Goal: Complete application form

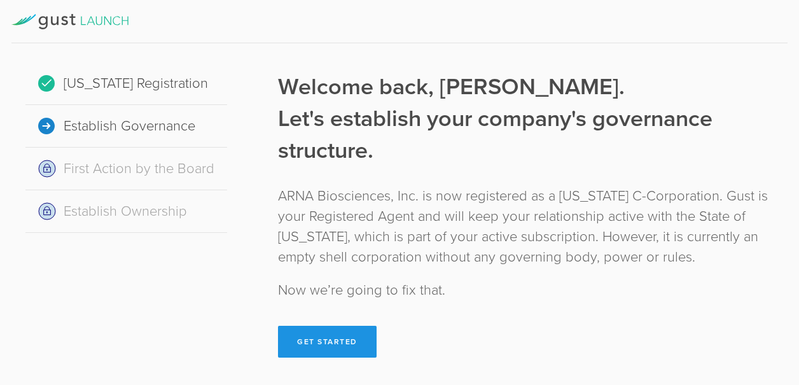
click at [323, 340] on button "Get Started" at bounding box center [327, 342] width 99 height 32
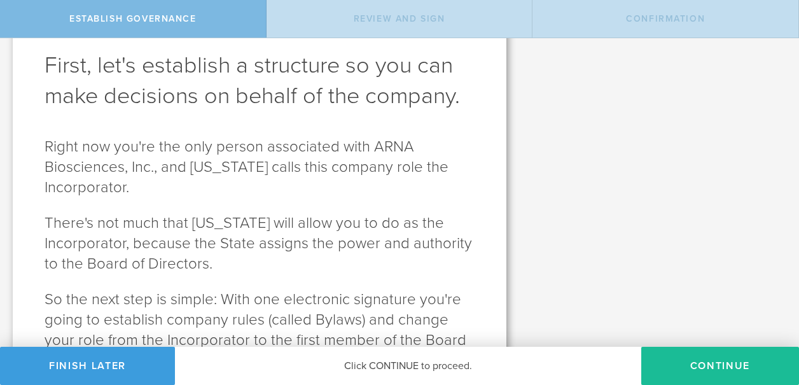
scroll to position [127, 0]
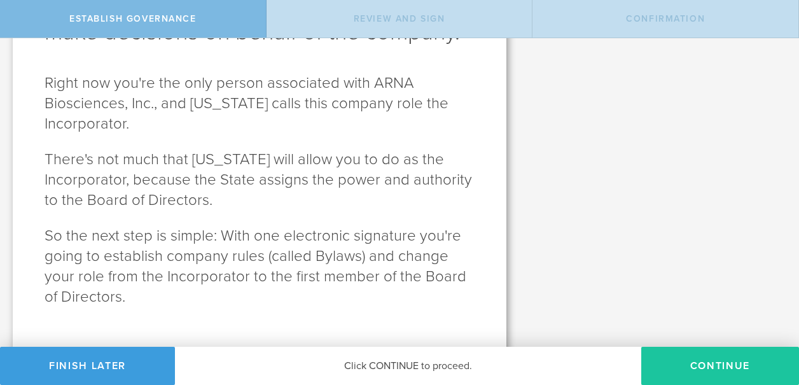
click at [715, 364] on button "Continue" at bounding box center [720, 366] width 158 height 38
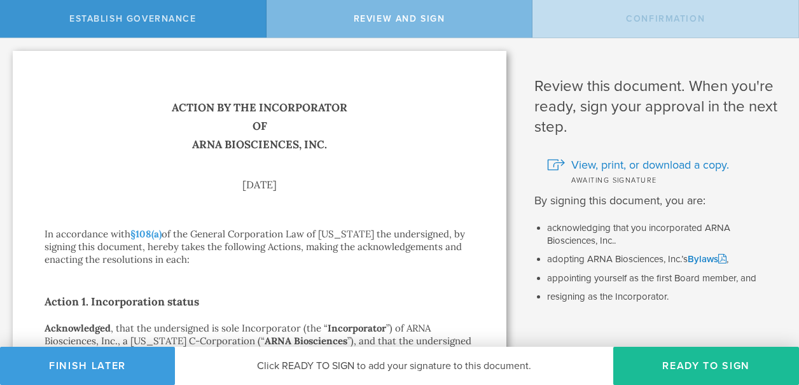
scroll to position [64, 0]
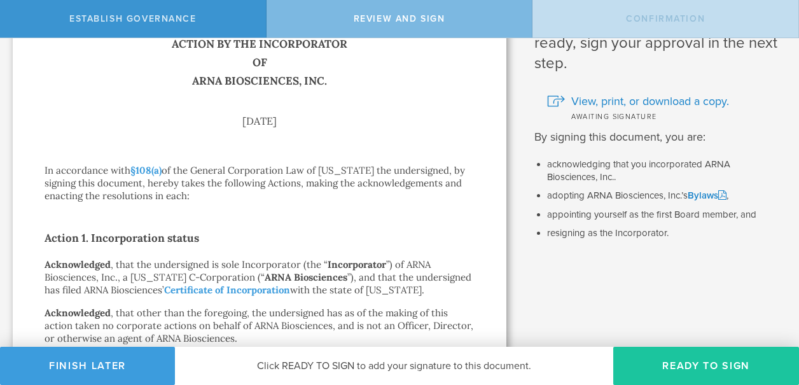
click at [683, 364] on button "Ready to Sign" at bounding box center [706, 366] width 186 height 38
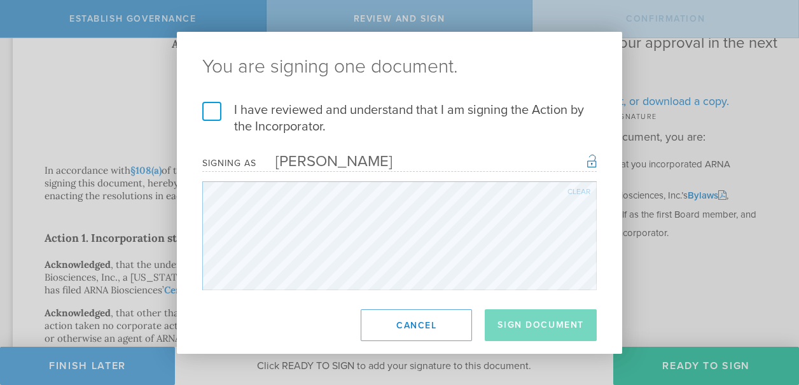
click at [216, 110] on label "I have reviewed and understand that I am signing the Action by the Incorporator." at bounding box center [399, 118] width 394 height 33
click at [0, 0] on input "I have reviewed and understand that I am signing the Action by the Incorporator." at bounding box center [0, 0] width 0 height 0
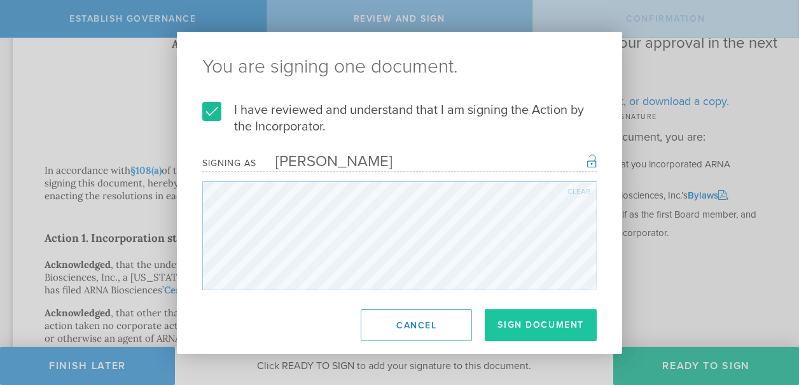
click at [534, 324] on button "Sign Document" at bounding box center [540, 325] width 112 height 32
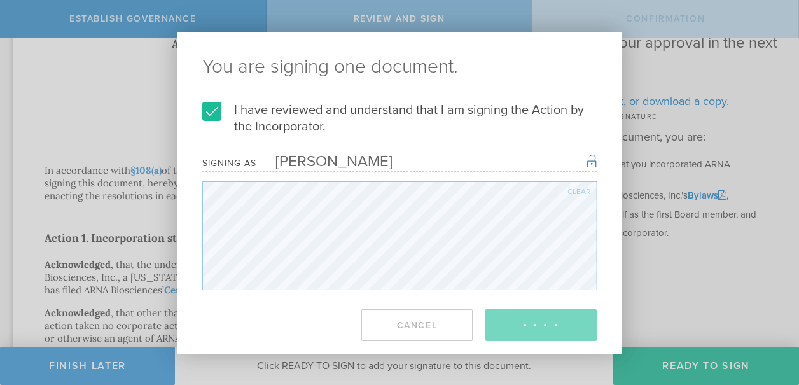
scroll to position [0, 0]
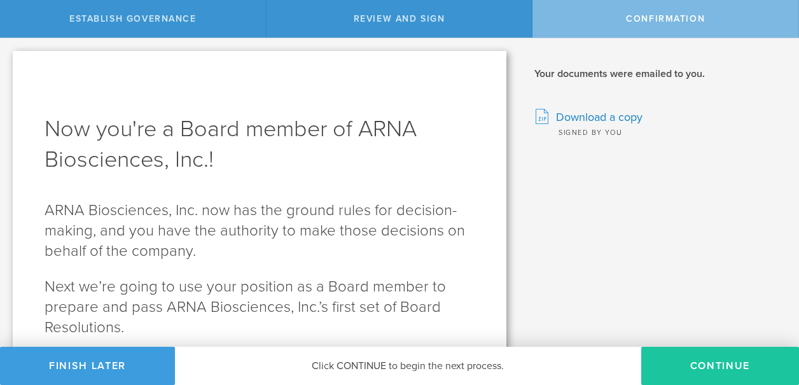
click at [716, 364] on button "Continue" at bounding box center [720, 366] width 158 height 38
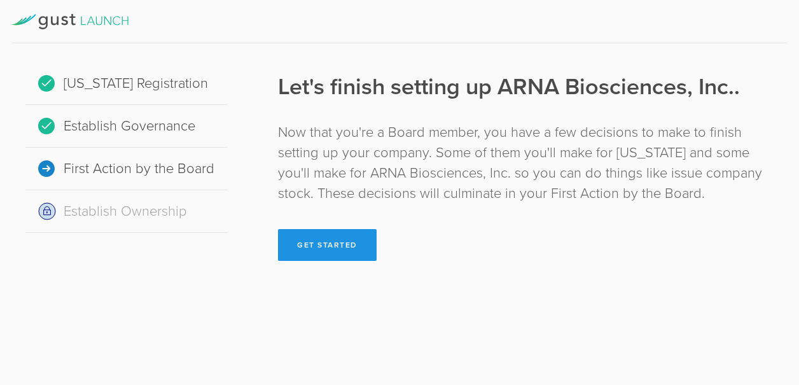
click at [322, 242] on button "Get Started" at bounding box center [327, 245] width 99 height 32
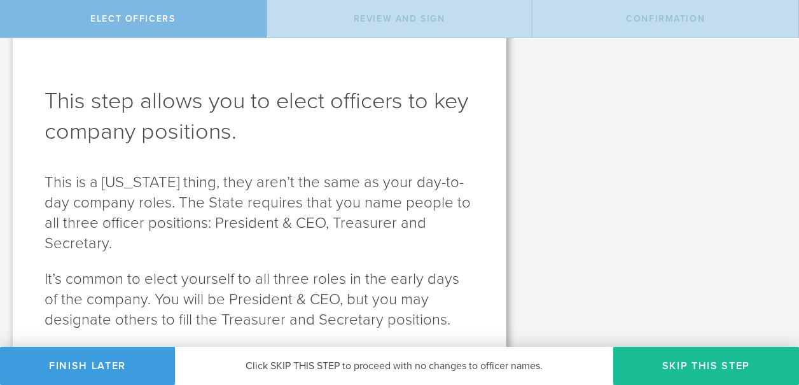
scroll to position [92, 0]
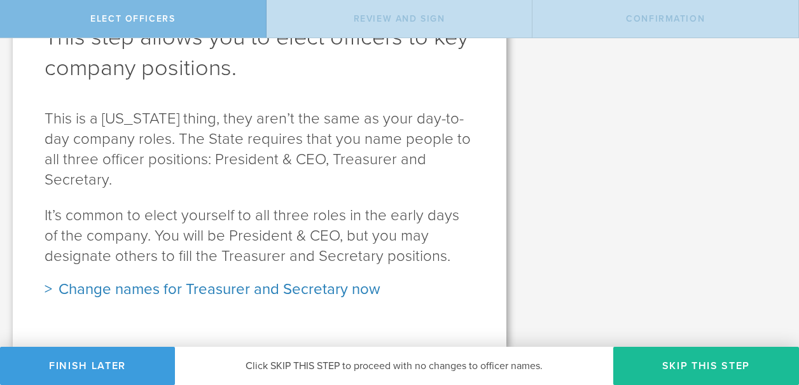
click at [216, 289] on div "Change names for Treasurer and Secretary now" at bounding box center [260, 289] width 430 height 20
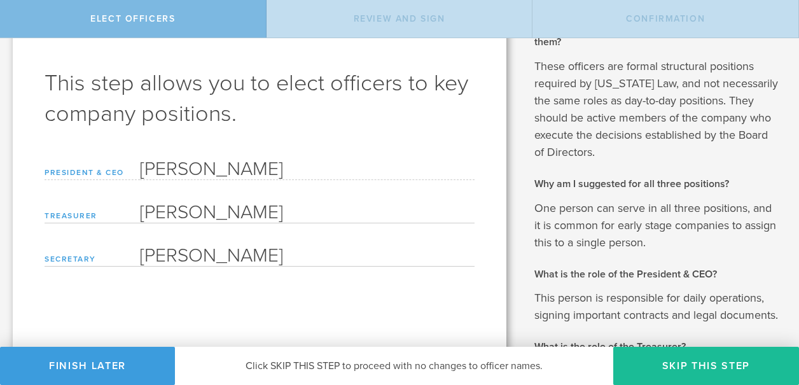
scroll to position [0, 0]
